Goal: Find specific page/section: Find specific page/section

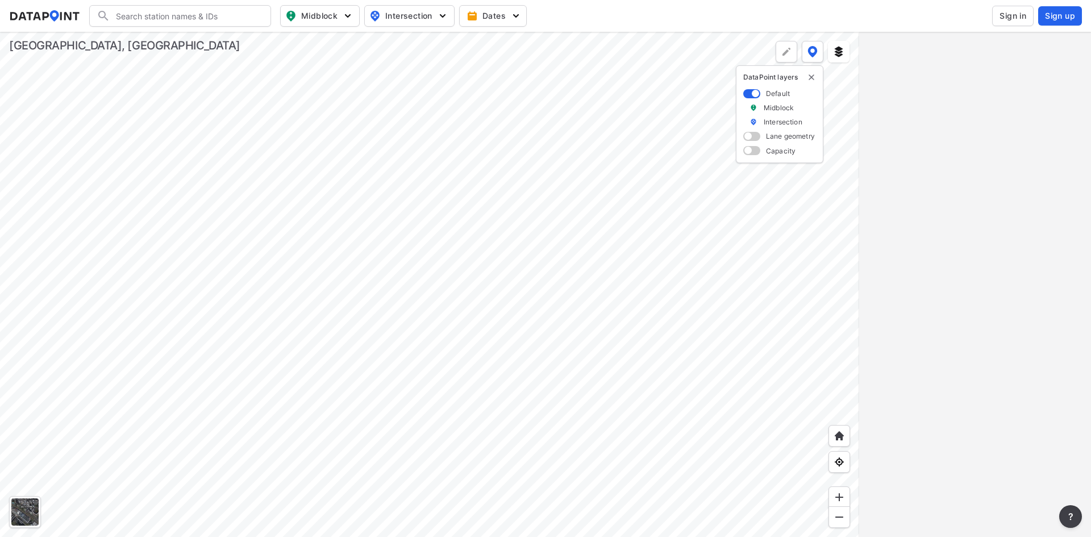
click at [206, 9] on input "Search" at bounding box center [186, 16] width 153 height 18
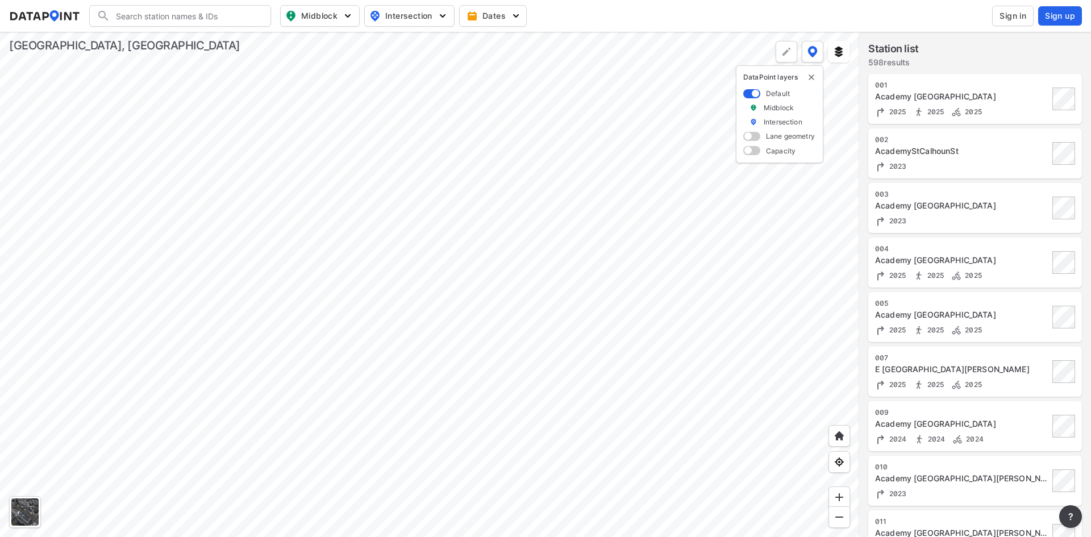
click at [178, 24] on input "Search" at bounding box center [186, 16] width 153 height 18
click at [263, 18] on input "Search" at bounding box center [186, 16] width 153 height 18
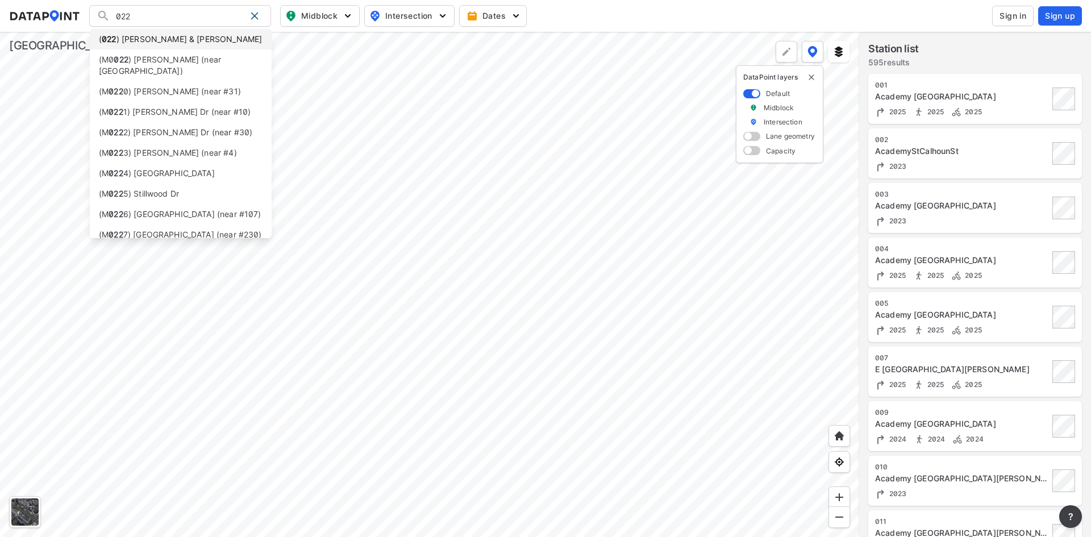
click at [202, 43] on li "( 022 ) [GEOGRAPHIC_DATA][PERSON_NAME]" at bounding box center [181, 39] width 182 height 20
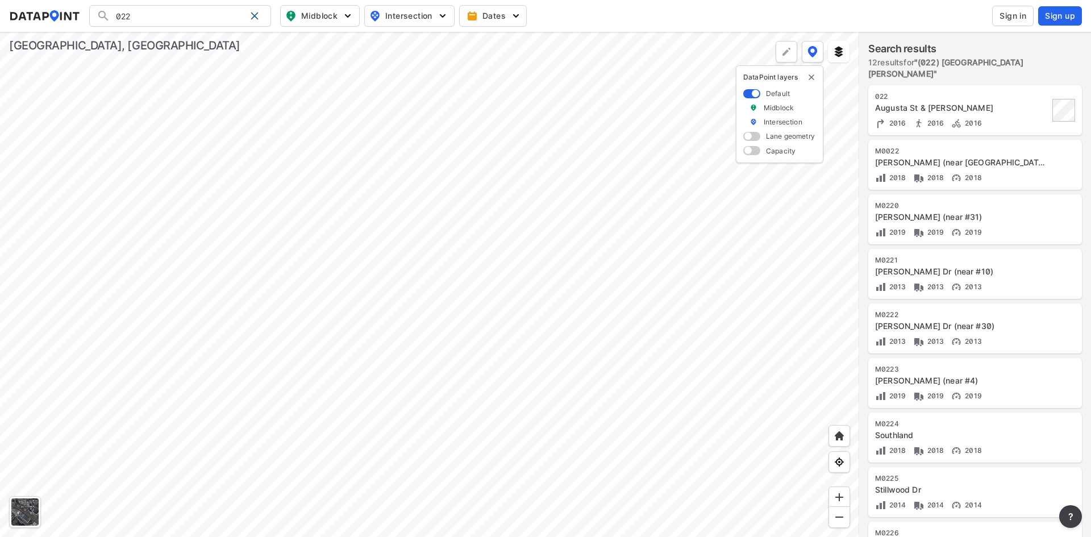
type input "(022) [GEOGRAPHIC_DATA][PERSON_NAME]"
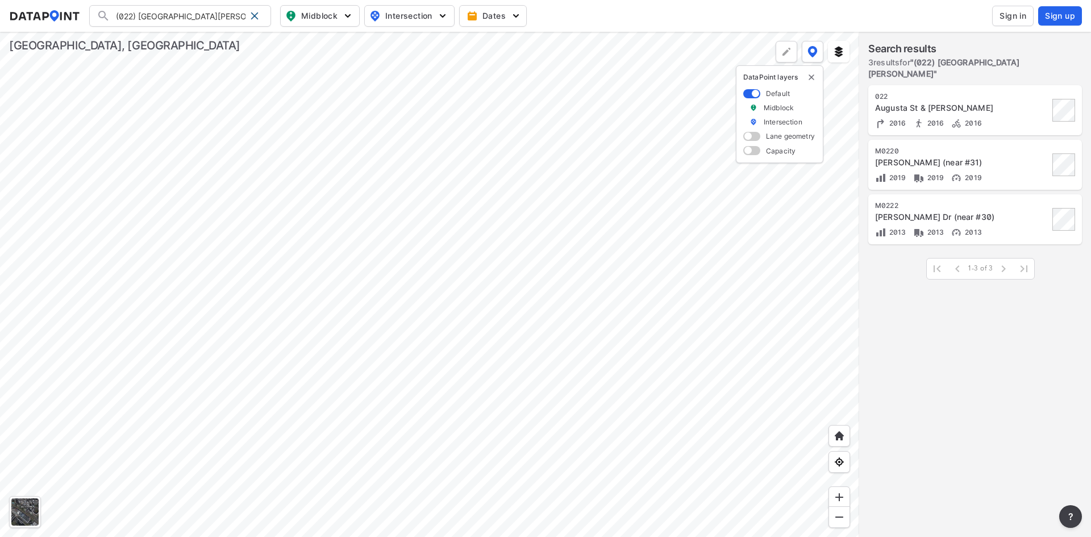
click at [329, 232] on div at bounding box center [429, 284] width 859 height 505
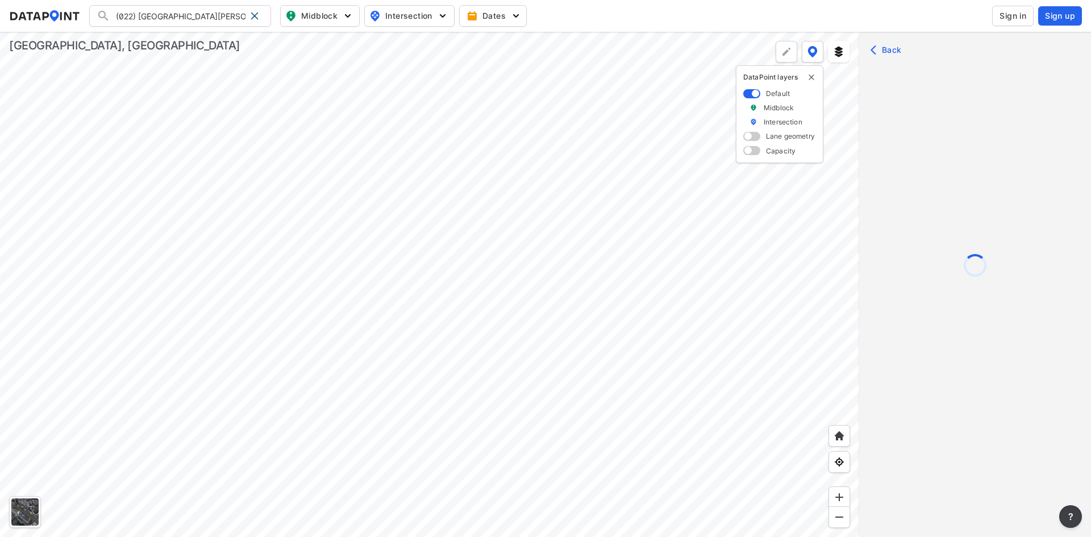
click at [949, 98] on div at bounding box center [975, 302] width 232 height 537
click at [326, 232] on div at bounding box center [429, 284] width 859 height 505
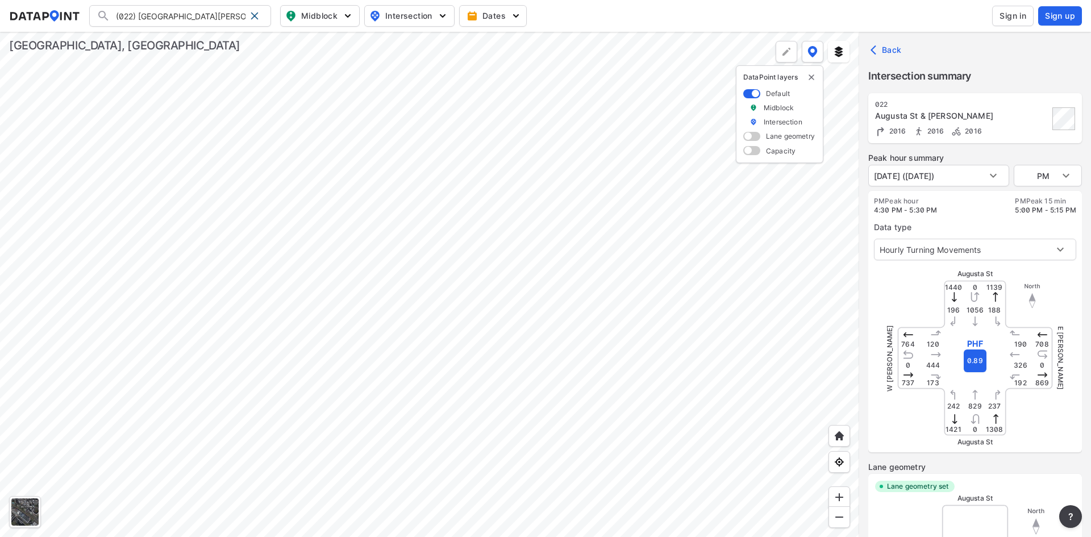
type input "1289"
click at [1051, 179] on body "(022) [GEOGRAPHIC_DATA][PERSON_NAME] (022) [GEOGRAPHIC_DATA][PERSON_NAME] (M002…" at bounding box center [545, 268] width 1091 height 537
click at [1040, 140] on li "AM" at bounding box center [1048, 133] width 68 height 22
click at [958, 183] on body "(022) [GEOGRAPHIC_DATA][PERSON_NAME] (022) [GEOGRAPHIC_DATA][PERSON_NAME] (M002…" at bounding box center [545, 268] width 1091 height 537
click at [939, 171] on li "[DATE] ([DATE])" at bounding box center [903, 176] width 70 height 22
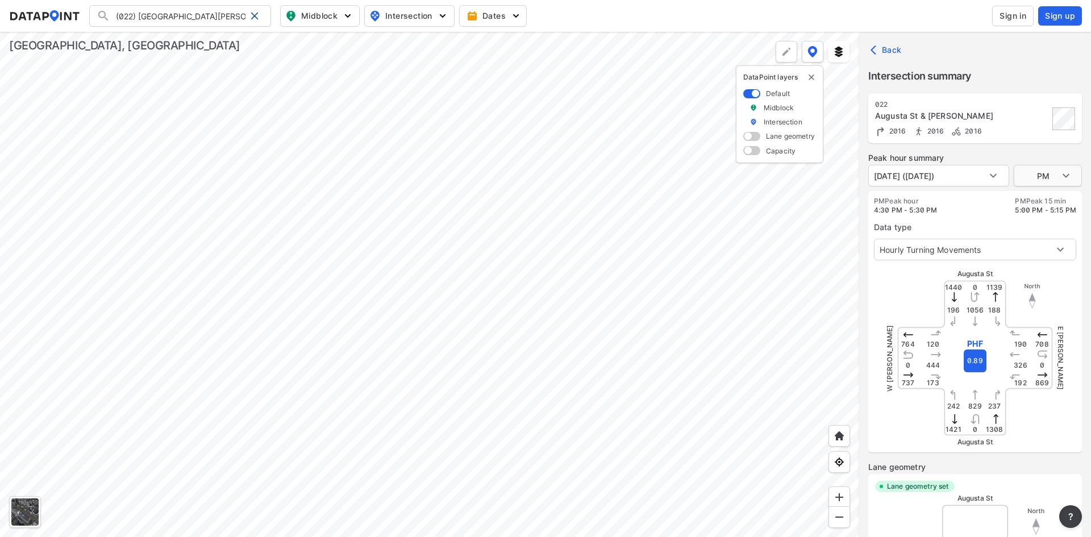
click at [1040, 182] on body "(022) [GEOGRAPHIC_DATA][PERSON_NAME] (022) [GEOGRAPHIC_DATA][PERSON_NAME] (M002…" at bounding box center [545, 268] width 1091 height 537
click at [1038, 132] on li "AM" at bounding box center [1048, 133] width 68 height 22
click at [490, 213] on div at bounding box center [429, 284] width 859 height 505
type input "PM"
